Goal: Information Seeking & Learning: Learn about a topic

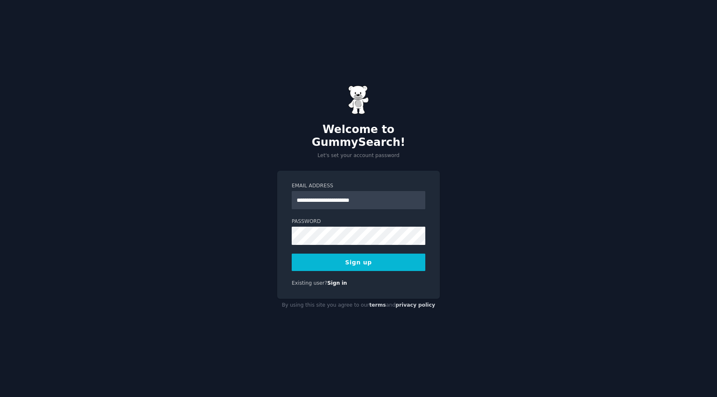
type input "**********"
click at [361, 258] on button "Sign up" at bounding box center [359, 262] width 134 height 17
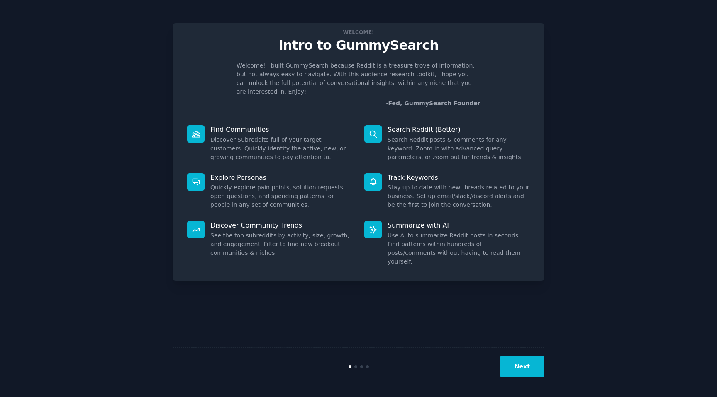
click at [515, 350] on div "Next" at bounding box center [358, 366] width 372 height 38
click at [516, 359] on button "Next" at bounding box center [522, 367] width 44 height 20
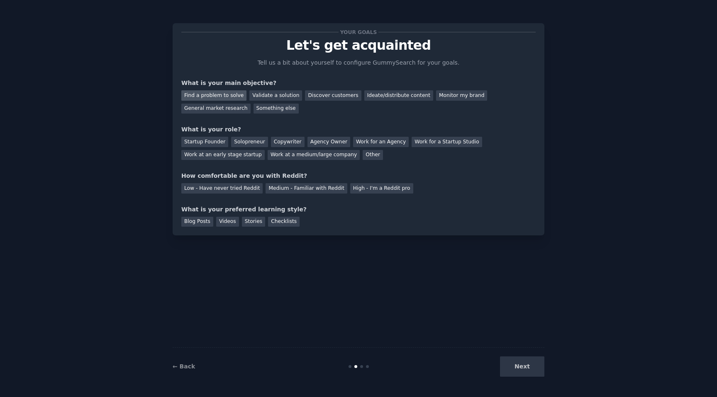
click at [219, 95] on div "Find a problem to solve" at bounding box center [213, 95] width 65 height 10
click at [279, 92] on div "Validate a solution" at bounding box center [275, 95] width 53 height 10
click at [214, 92] on div "Find a problem to solve" at bounding box center [213, 95] width 65 height 10
click at [223, 142] on div "Startup Founder" at bounding box center [204, 142] width 47 height 10
click at [253, 142] on div "Solopreneur" at bounding box center [249, 142] width 36 height 10
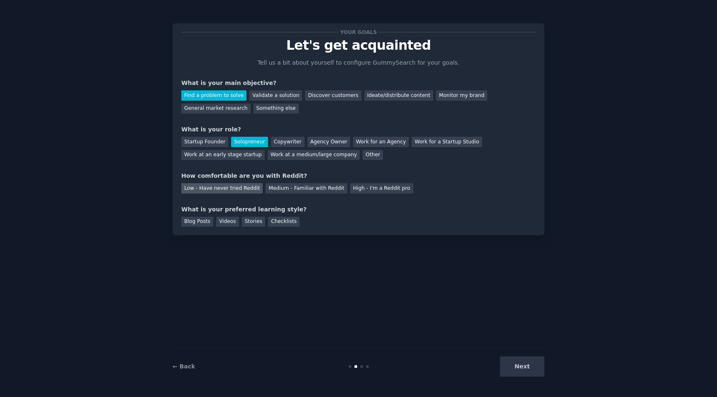
click at [245, 192] on div "Low - Have never tried Reddit" at bounding box center [221, 188] width 81 height 10
click at [285, 191] on div "Medium - Familiar with Reddit" at bounding box center [305, 188] width 81 height 10
click at [204, 224] on div "Blog Posts" at bounding box center [197, 222] width 32 height 10
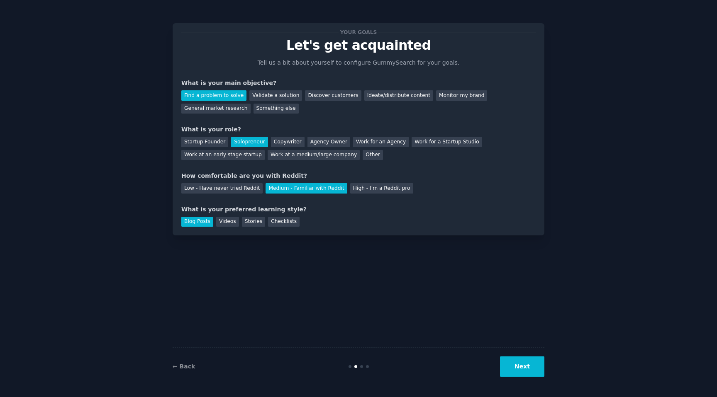
click at [517, 366] on button "Next" at bounding box center [522, 367] width 44 height 20
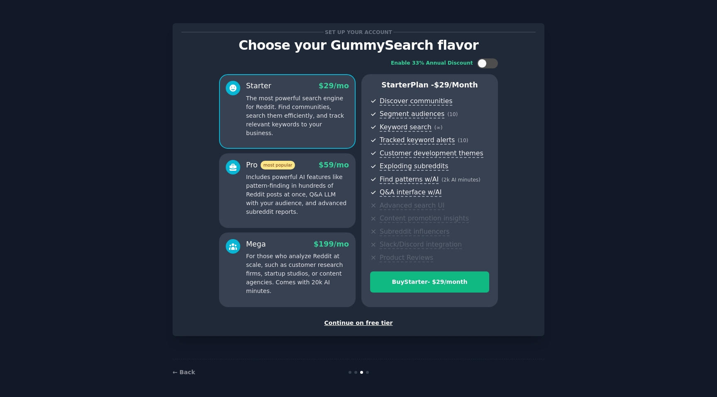
click at [377, 325] on div "Continue on free tier" at bounding box center [358, 323] width 354 height 9
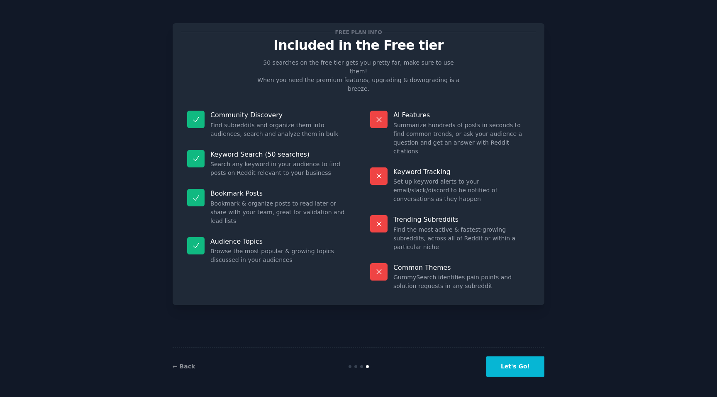
click at [505, 372] on button "Let's Go!" at bounding box center [515, 367] width 58 height 20
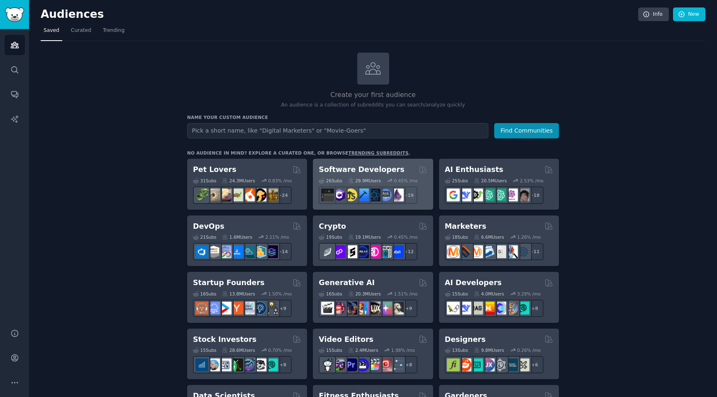
click at [387, 169] on h2 "Software Developers" at bounding box center [360, 170] width 85 height 10
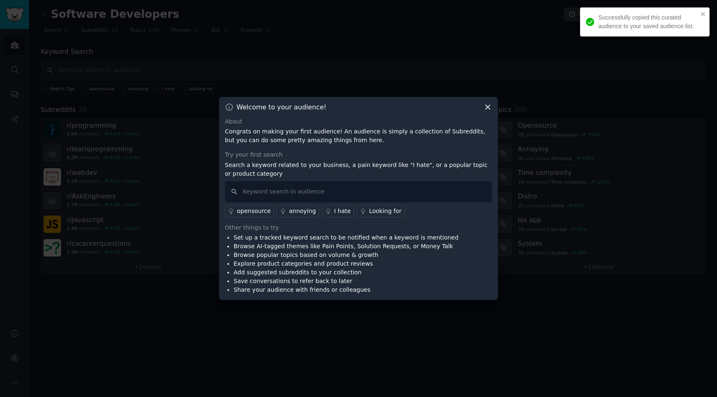
click at [488, 104] on icon at bounding box center [487, 107] width 9 height 9
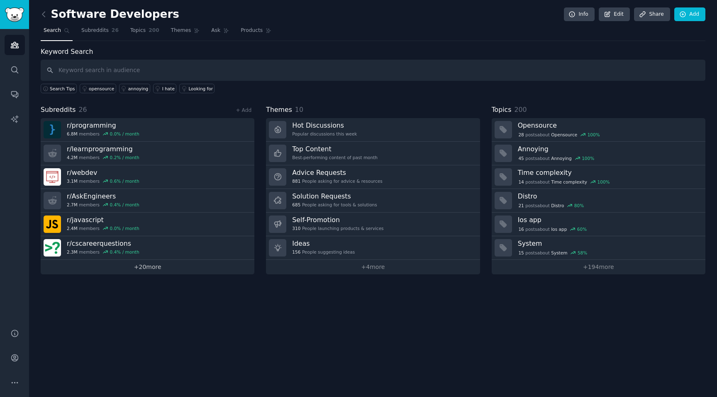
click at [160, 268] on link "+ 20 more" at bounding box center [148, 267] width 214 height 15
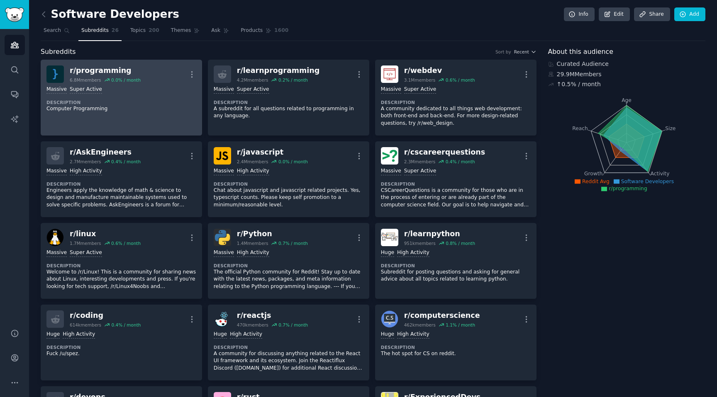
click at [144, 99] on div "Massive Super Active Description Computer Programming" at bounding box center [121, 99] width 150 height 32
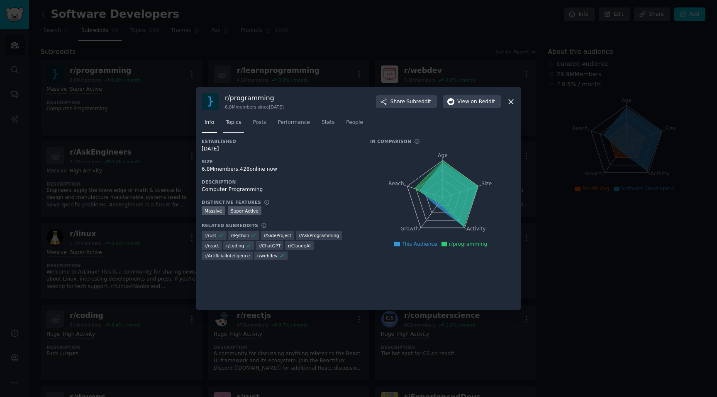
click at [237, 128] on link "Topics" at bounding box center [233, 124] width 21 height 17
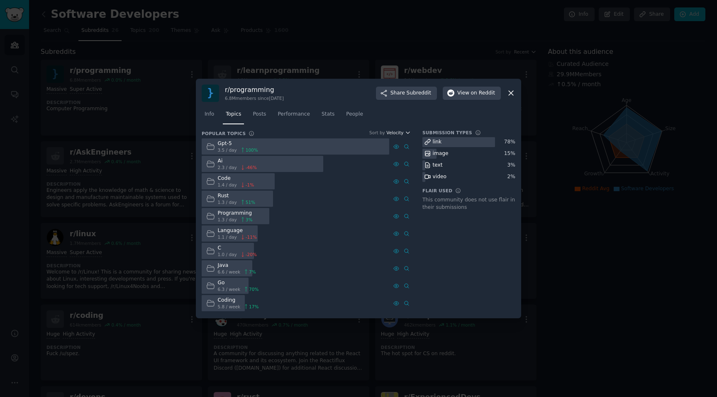
click at [403, 133] on span "Velocity" at bounding box center [394, 133] width 17 height 6
click at [380, 163] on div "Growth" at bounding box center [368, 163] width 77 height 15
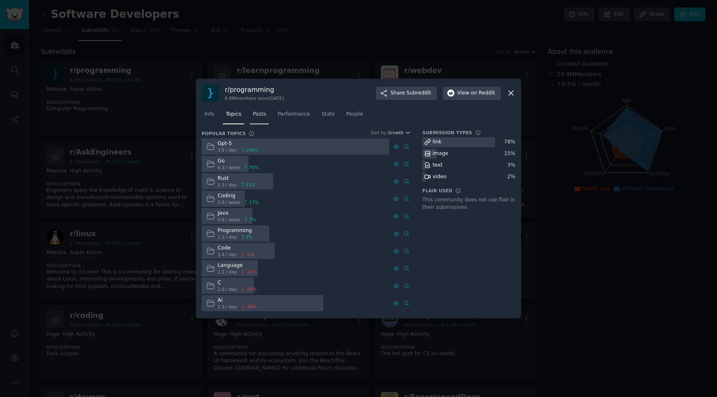
click at [262, 116] on span "Posts" at bounding box center [259, 114] width 13 height 7
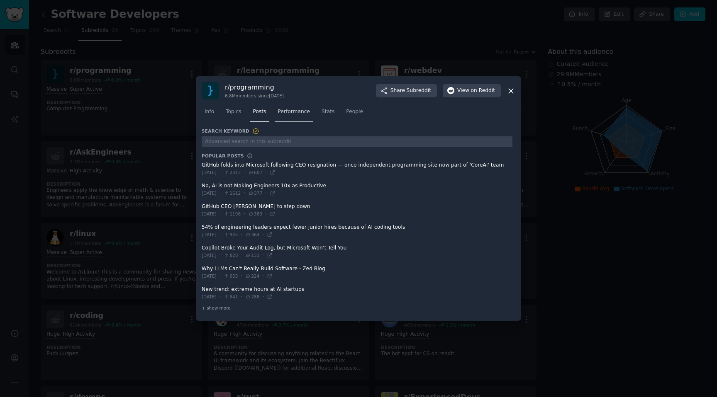
click at [297, 114] on span "Performance" at bounding box center [293, 111] width 32 height 7
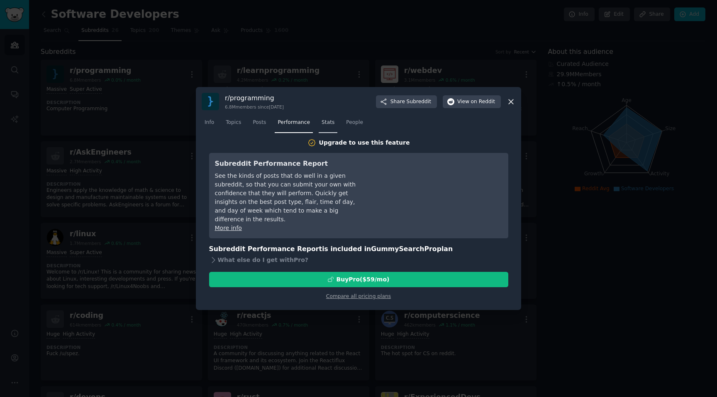
click at [323, 124] on span "Stats" at bounding box center [327, 122] width 13 height 7
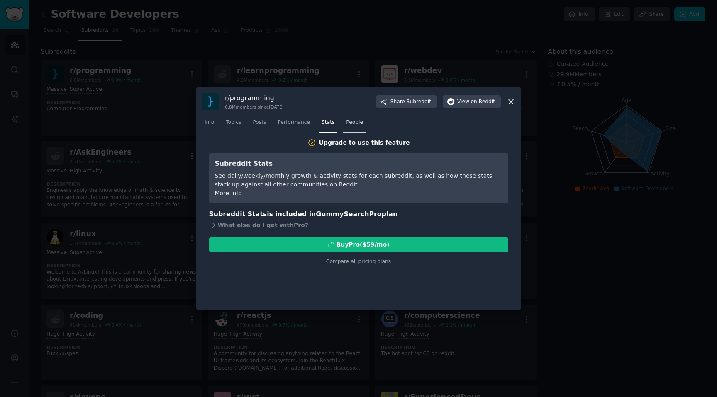
click at [350, 126] on span "People" at bounding box center [354, 122] width 17 height 7
click at [136, 190] on div at bounding box center [358, 198] width 717 height 397
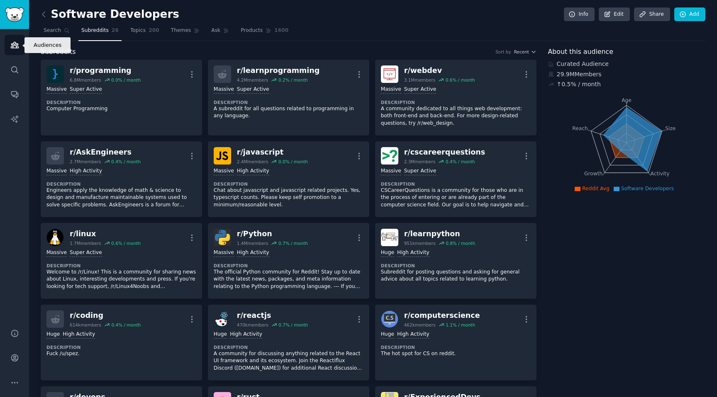
click at [19, 51] on link "Audiences" at bounding box center [15, 45] width 20 height 20
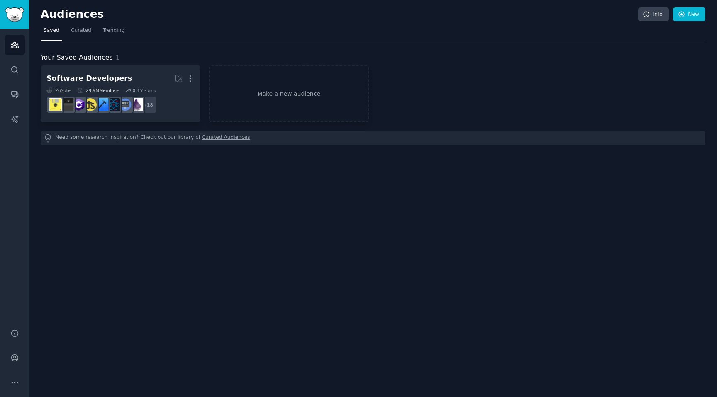
click at [223, 139] on link "Curated Audiences" at bounding box center [226, 138] width 48 height 9
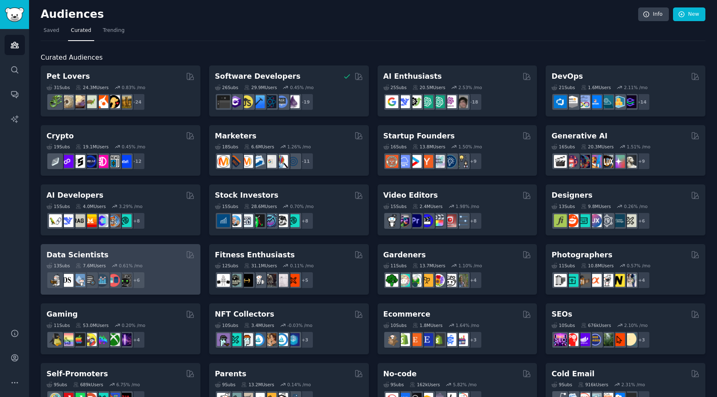
click at [157, 251] on div "Data Scientists" at bounding box center [120, 255] width 148 height 10
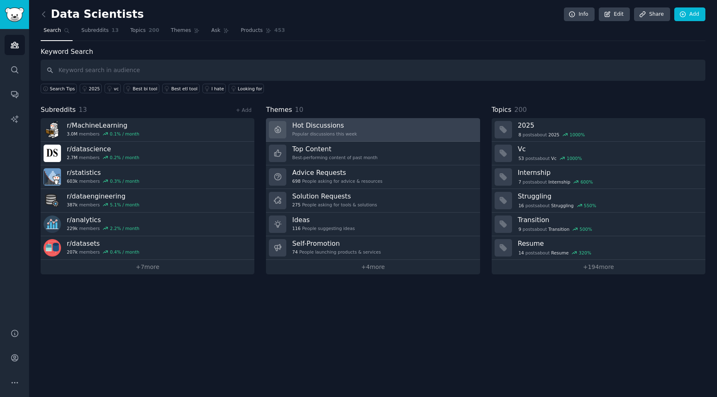
click at [397, 131] on link "Hot Discussions Popular discussions this week" at bounding box center [373, 130] width 214 height 24
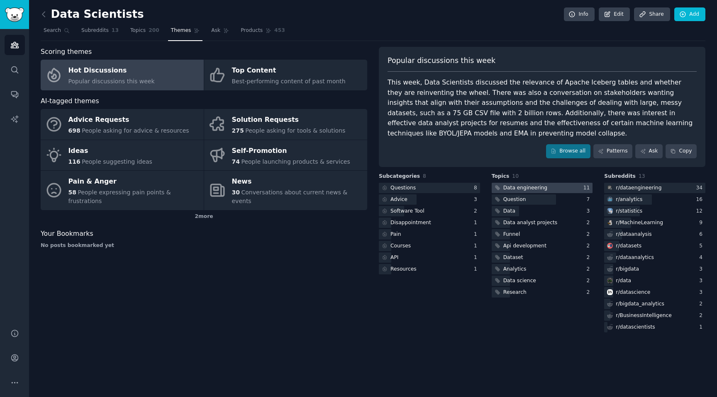
click at [509, 184] on div "Data engineering" at bounding box center [519, 188] width 57 height 10
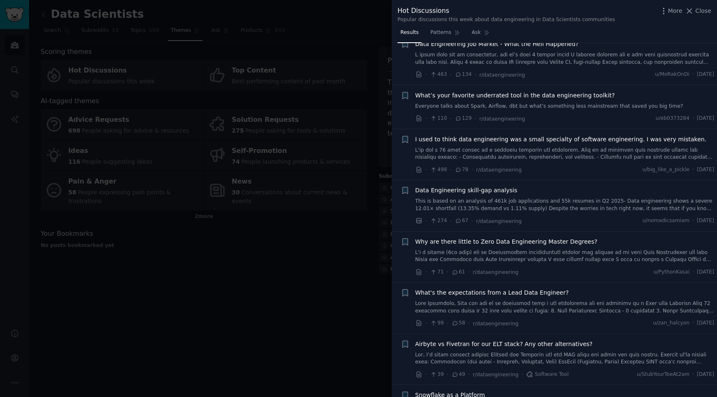
scroll to position [169, 0]
click at [560, 206] on link "This is based on an analysis of 461k job applications and 55k resumes in Q2 202…" at bounding box center [564, 204] width 299 height 15
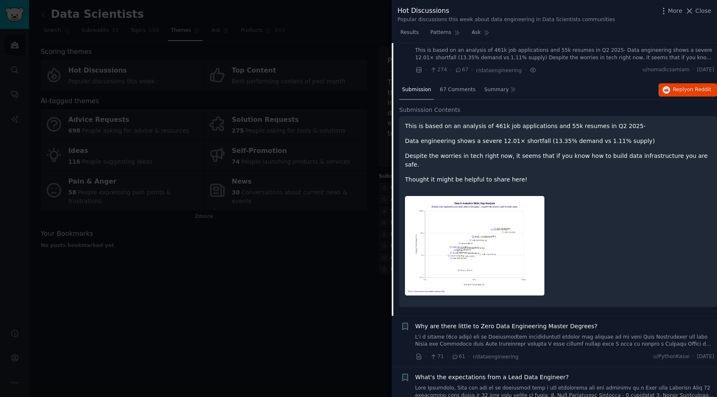
scroll to position [329, 0]
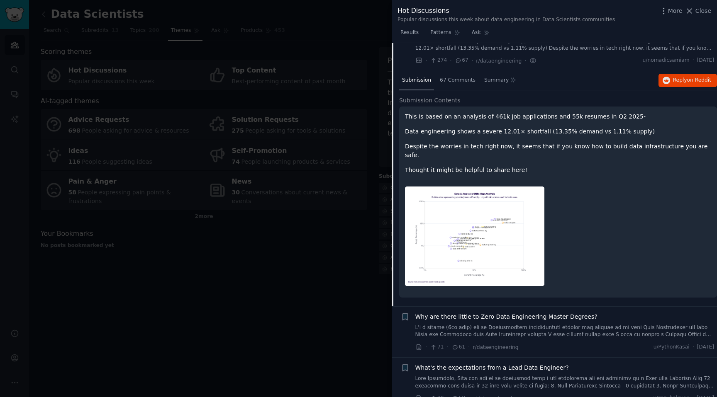
click at [469, 215] on img at bounding box center [474, 237] width 139 height 100
click at [386, 265] on div at bounding box center [358, 198] width 717 height 397
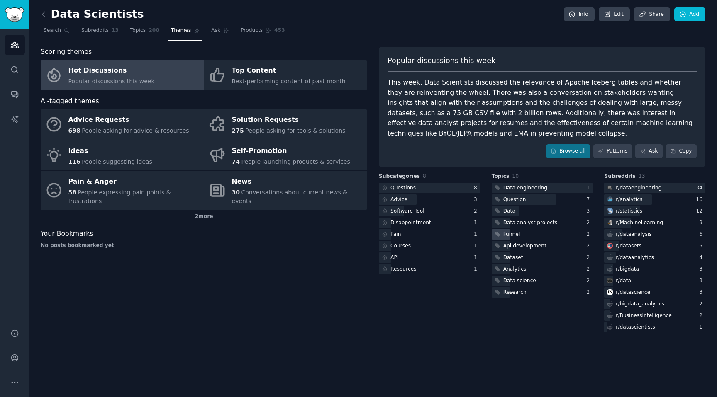
click at [525, 236] on div "Funnel" at bounding box center [541, 234] width 101 height 10
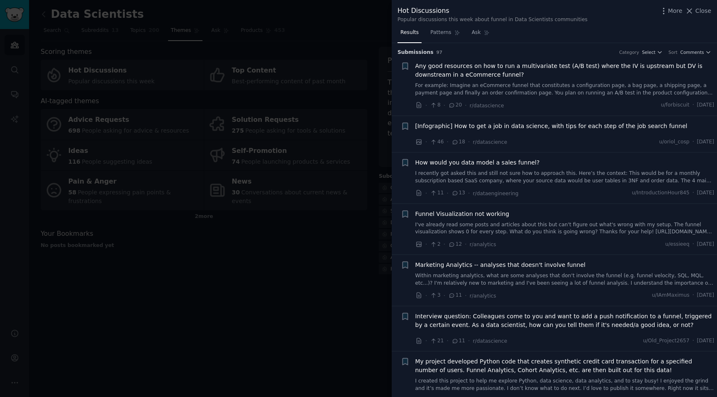
click at [252, 253] on div at bounding box center [358, 198] width 717 height 397
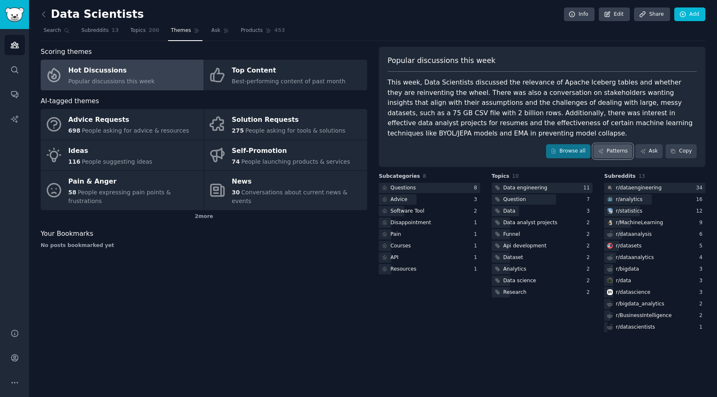
click at [614, 158] on link "Patterns" at bounding box center [612, 151] width 39 height 14
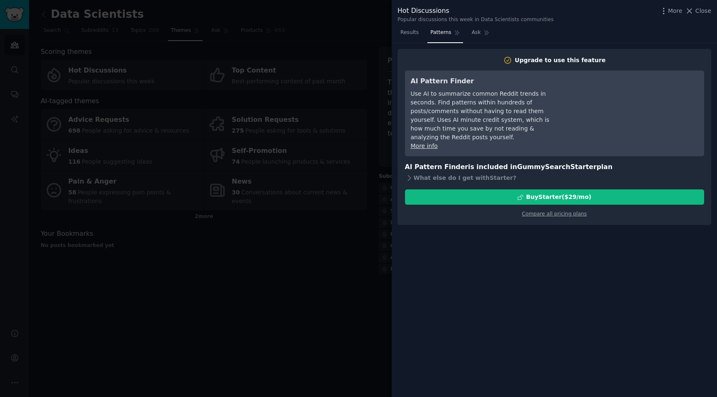
click at [294, 292] on div at bounding box center [358, 198] width 717 height 397
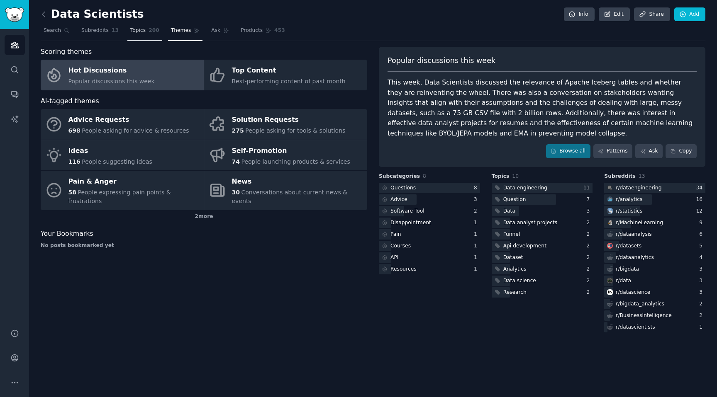
click at [150, 36] on link "Topics 200" at bounding box center [144, 32] width 35 height 17
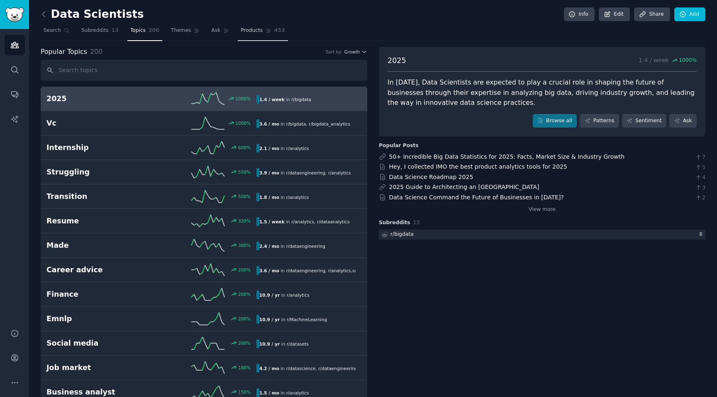
click at [266, 32] on icon at bounding box center [268, 31] width 6 height 6
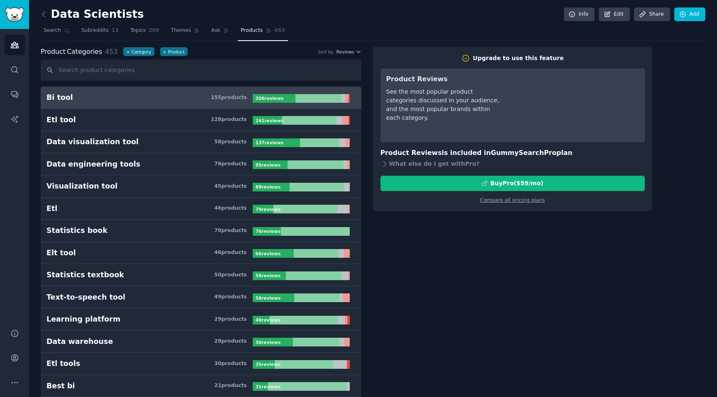
click at [178, 20] on div "Data Scientists Info Edit Share Add" at bounding box center [373, 15] width 664 height 17
click at [179, 26] on link "Themes" at bounding box center [185, 32] width 35 height 17
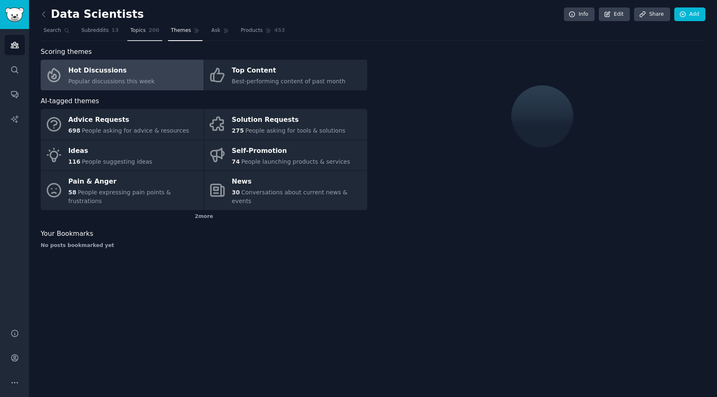
click at [152, 36] on link "Topics 200" at bounding box center [144, 32] width 35 height 17
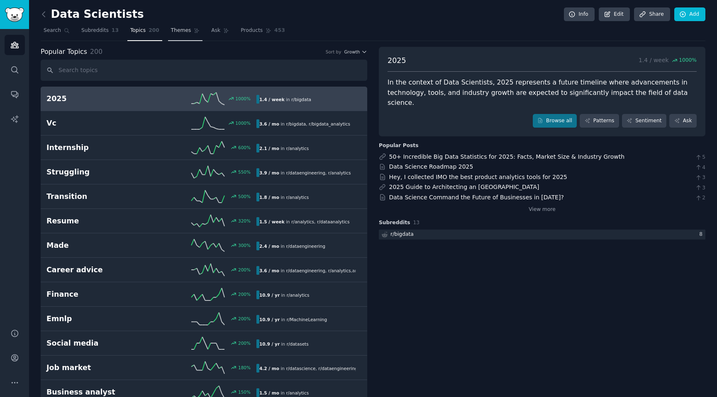
click at [180, 33] on span "Themes" at bounding box center [181, 30] width 20 height 7
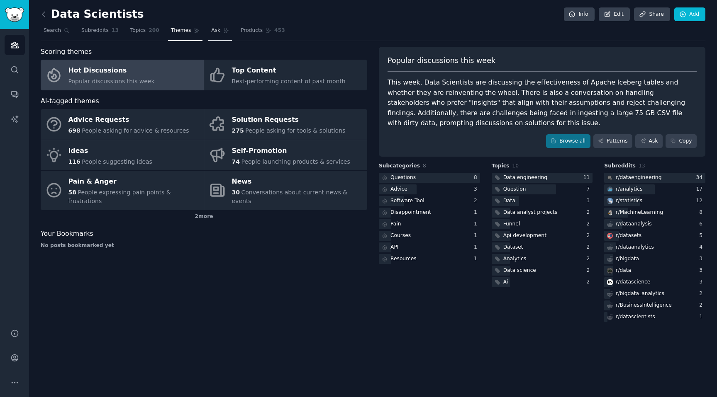
click at [223, 29] on icon at bounding box center [226, 31] width 6 height 6
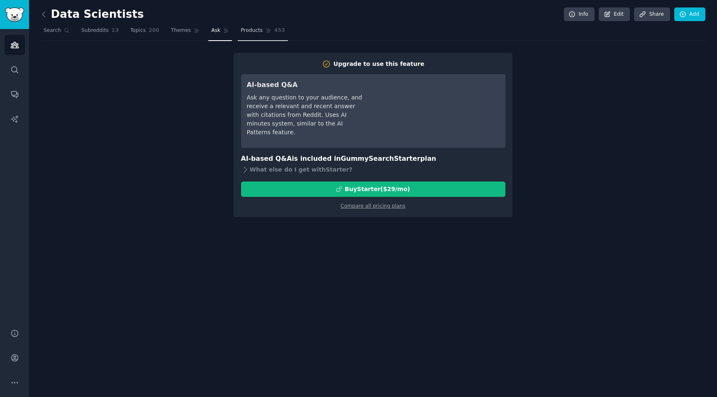
click at [241, 29] on span "Products" at bounding box center [252, 30] width 22 height 7
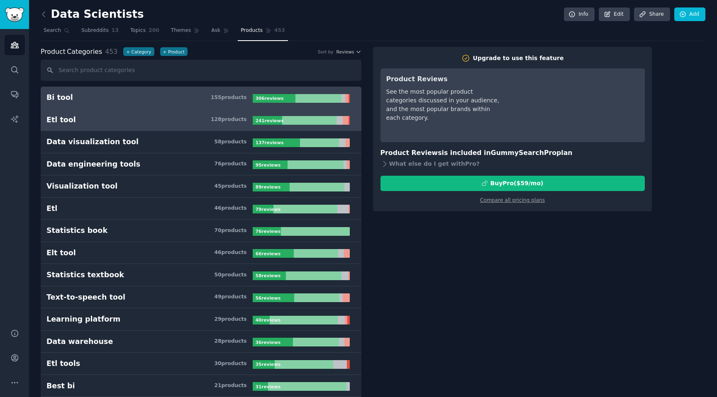
click at [216, 116] on div "128 product s" at bounding box center [229, 119] width 36 height 7
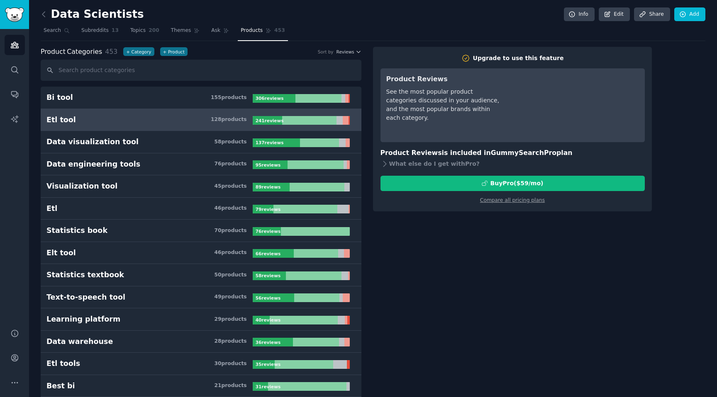
click at [62, 12] on h2 "Data Scientists" at bounding box center [92, 14] width 103 height 13
click at [43, 12] on icon at bounding box center [43, 14] width 9 height 9
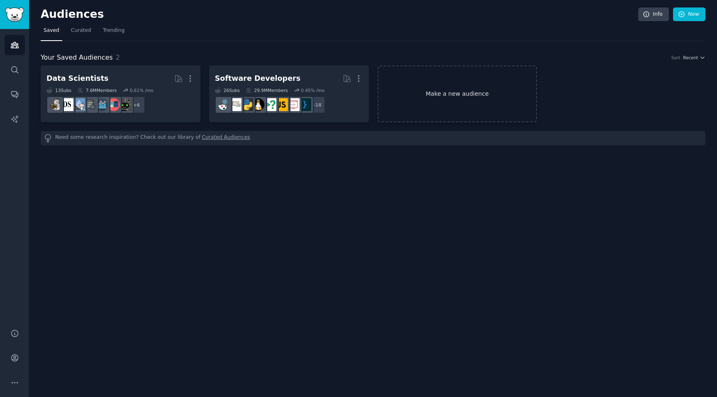
click at [454, 99] on link "Make a new audience" at bounding box center [457, 94] width 160 height 57
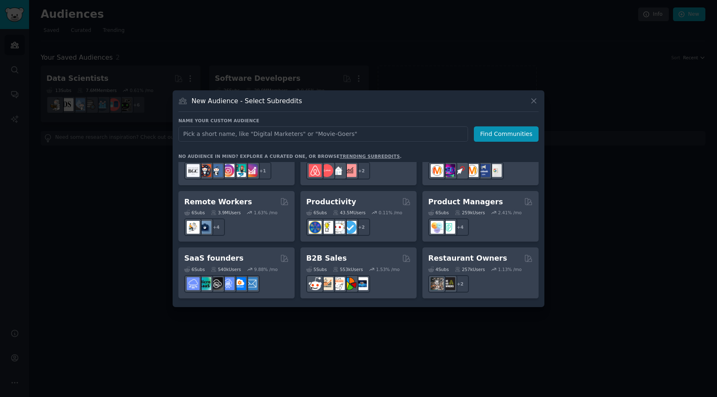
scroll to position [594, 0]
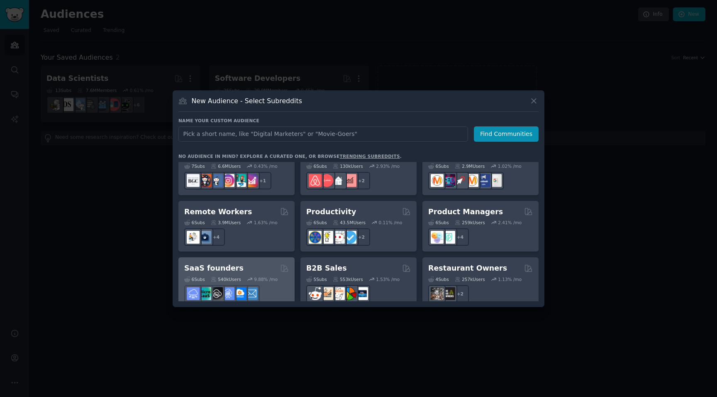
click at [258, 258] on div "SaaS founders 6 Sub s 540k Users 9.88 % /mo" at bounding box center [236, 283] width 116 height 51
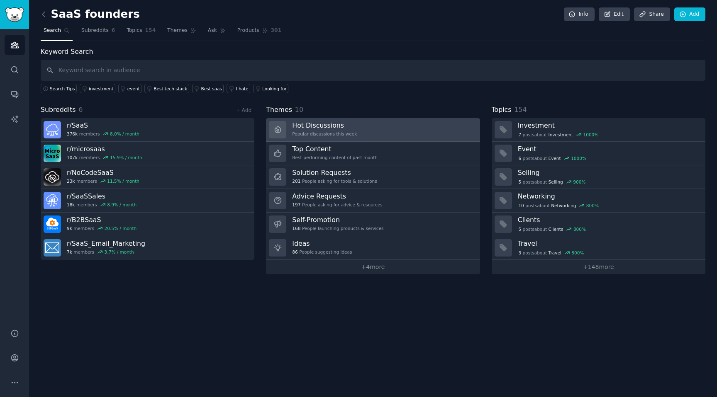
click at [322, 132] on div "Popular discussions this week" at bounding box center [324, 134] width 65 height 6
